Goal: Task Accomplishment & Management: Use online tool/utility

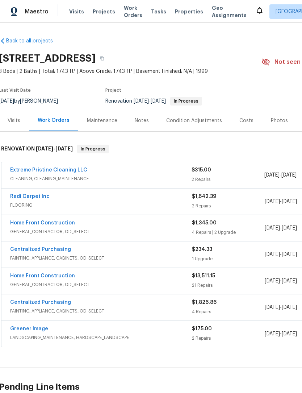
scroll to position [-1, 2]
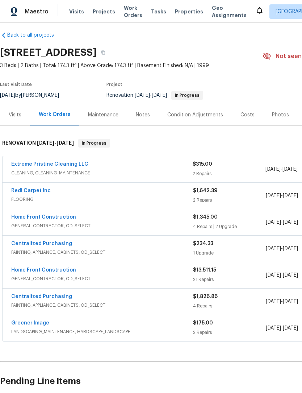
scroll to position [6, 0]
click at [28, 164] on link "Extreme Pristine Cleaning LLC" at bounding box center [49, 164] width 77 height 5
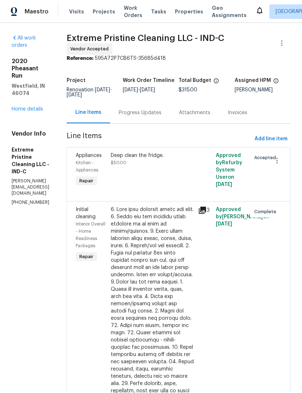
click at [177, 166] on div "Deep clean the fridge. $50.00" at bounding box center [152, 159] width 83 height 15
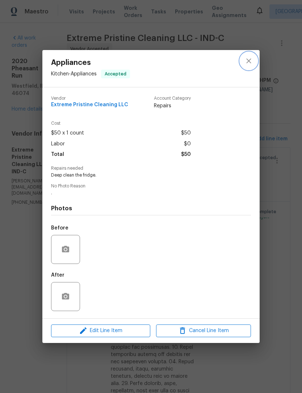
click at [250, 59] on icon "close" at bounding box center [249, 61] width 5 height 5
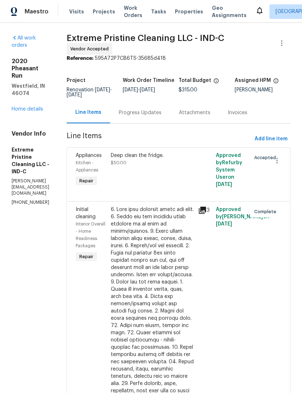
click at [37, 107] on link "Home details" at bounding box center [28, 109] width 32 height 5
